Goal: Find specific page/section: Find specific page/section

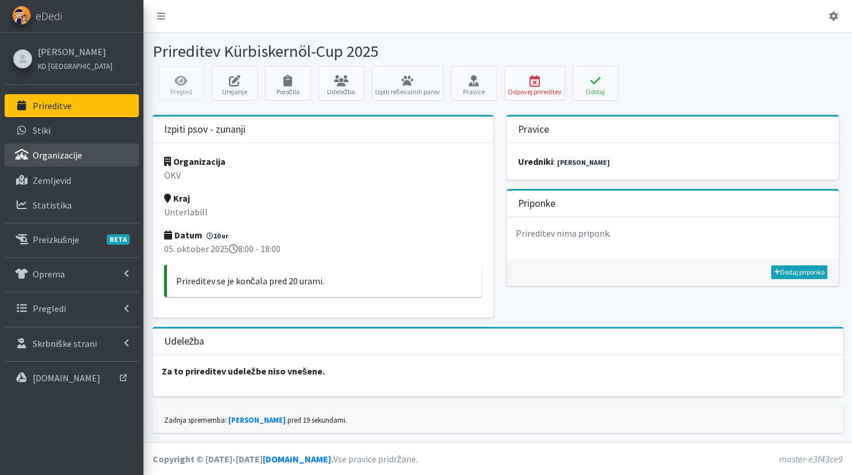
click at [86, 154] on link "Organizacije" at bounding box center [72, 155] width 134 height 23
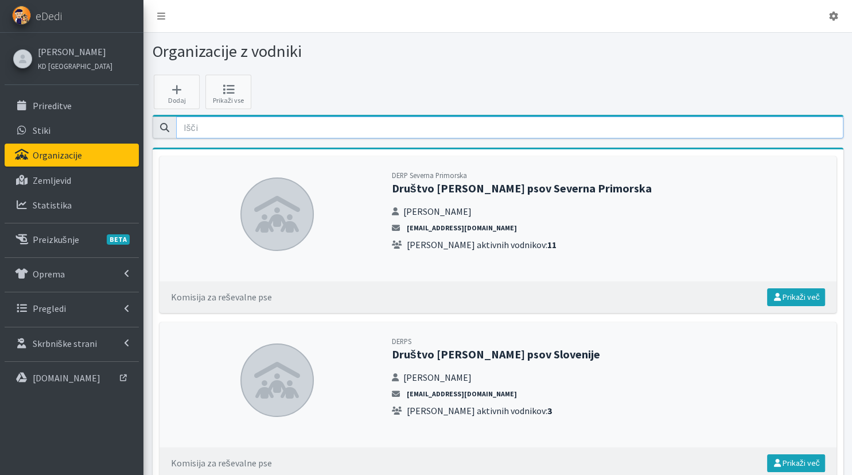
click at [632, 129] on input "email" at bounding box center [510, 128] width 668 height 22
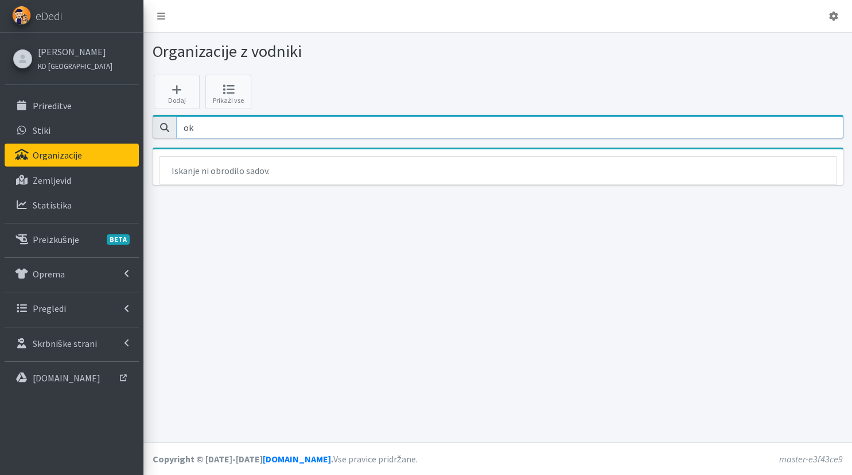
type input "o"
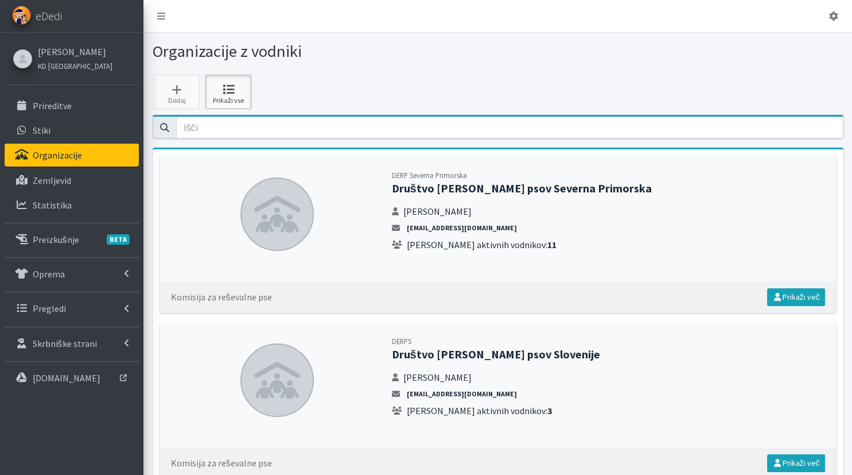
click at [227, 93] on icon at bounding box center [228, 89] width 39 height 11
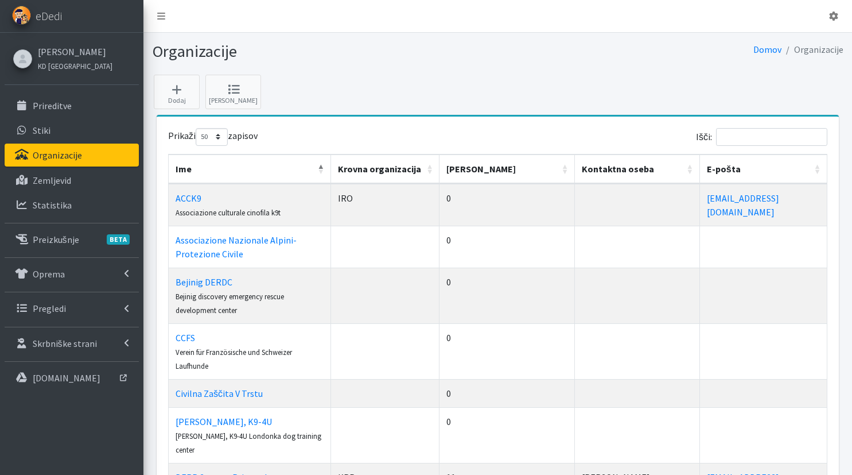
select select "50"
click at [750, 130] on input "Išči:" at bounding box center [771, 137] width 111 height 18
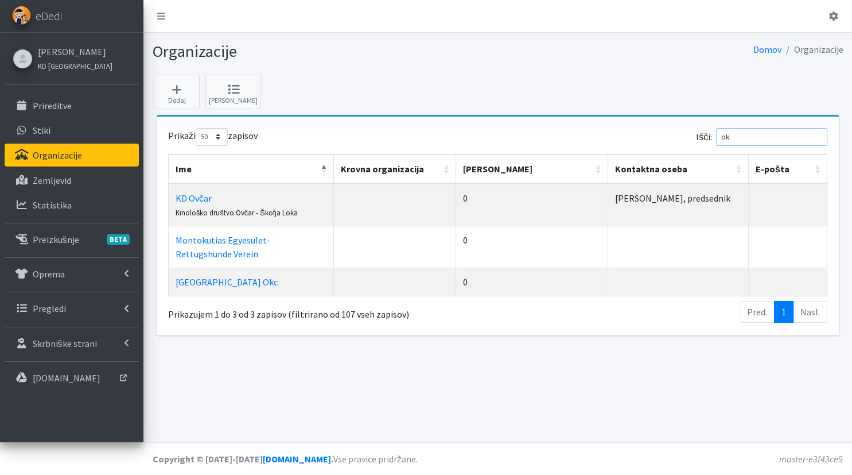
type input "o"
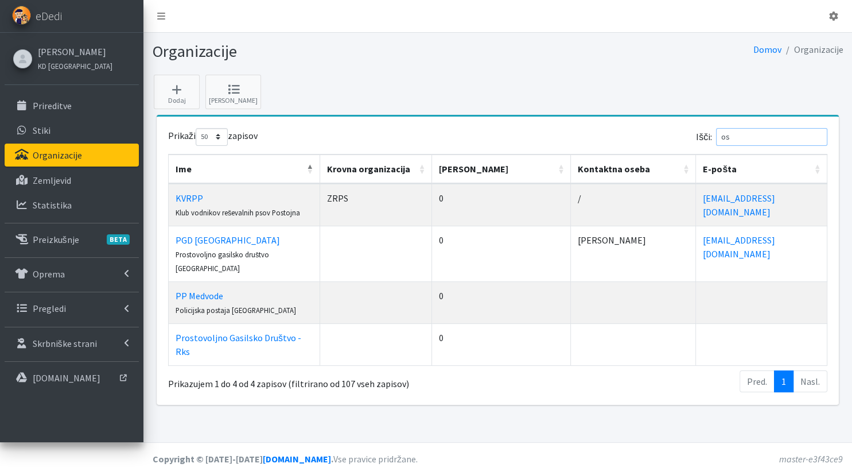
type input "o"
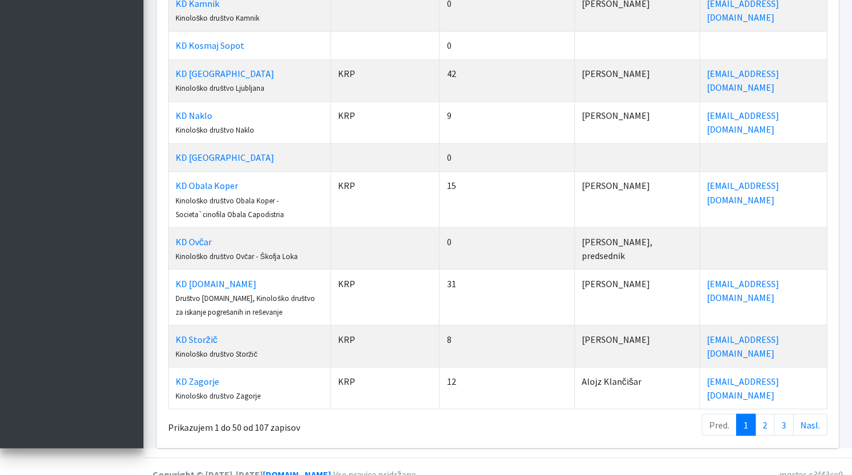
scroll to position [2181, 0]
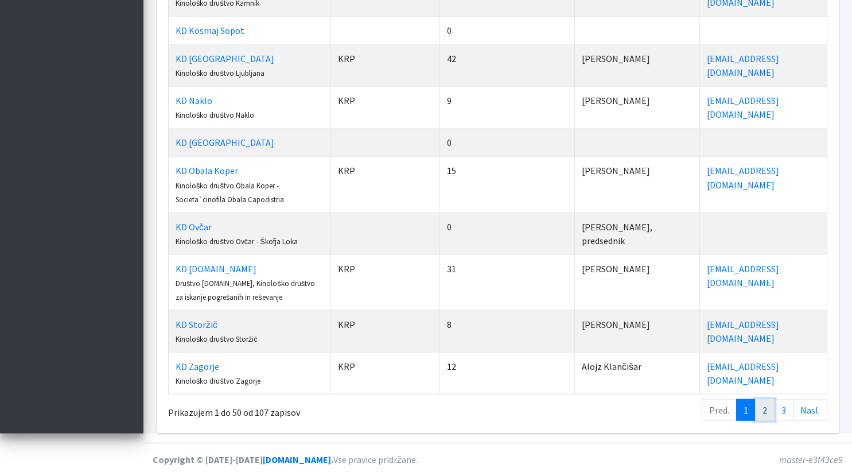
click at [768, 408] on link "2" at bounding box center [765, 409] width 20 height 22
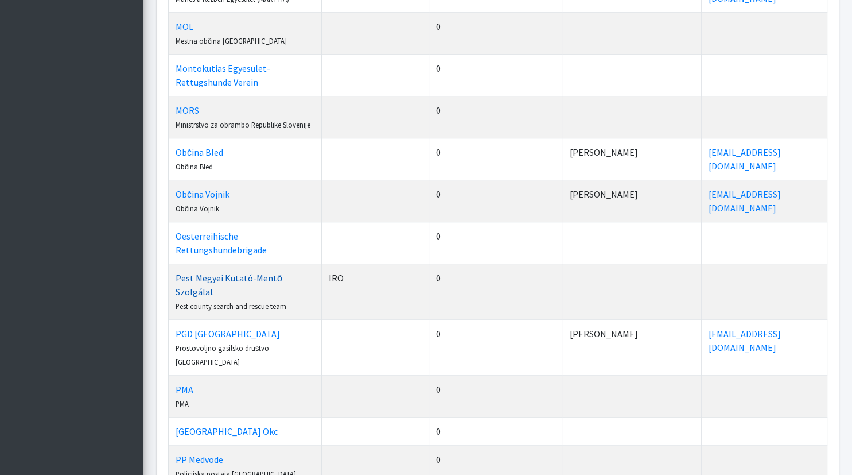
scroll to position [889, 0]
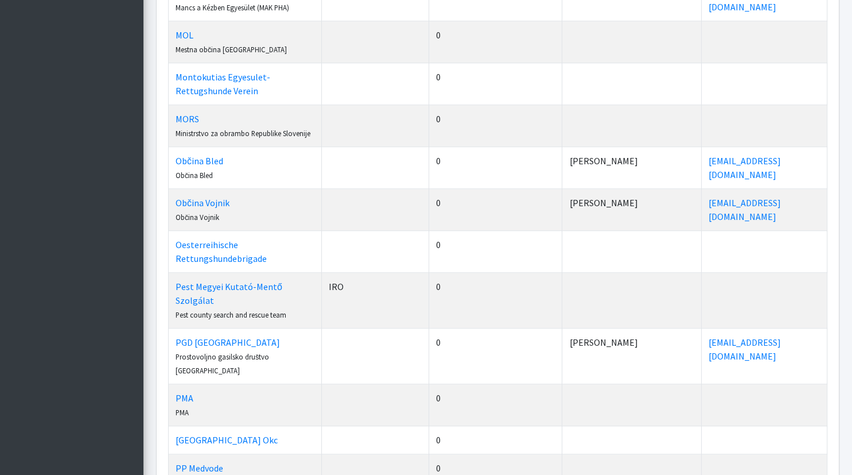
click at [292, 256] on td "Oesterreihische Rettungshundebrigade" at bounding box center [245, 251] width 153 height 42
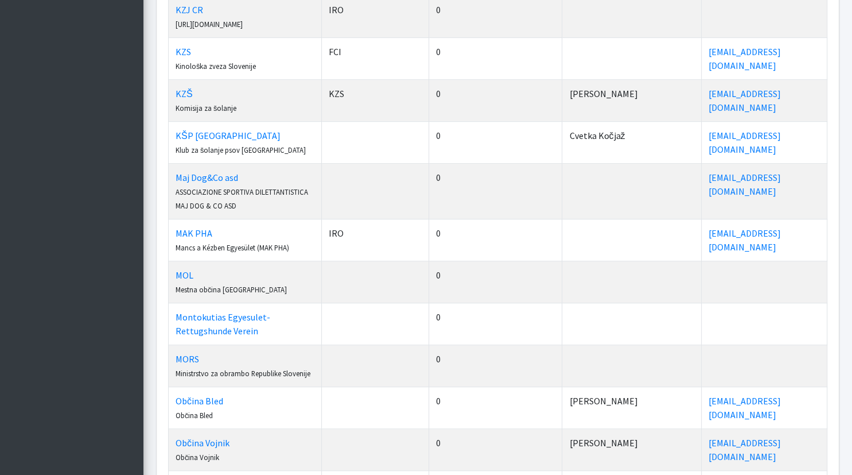
scroll to position [646, 0]
